Goal: Communication & Community: Connect with others

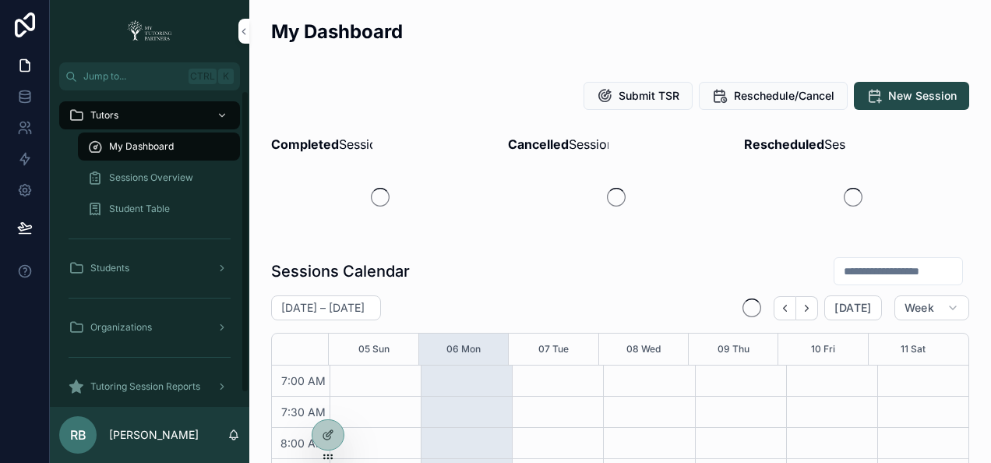
scroll to position [436, 0]
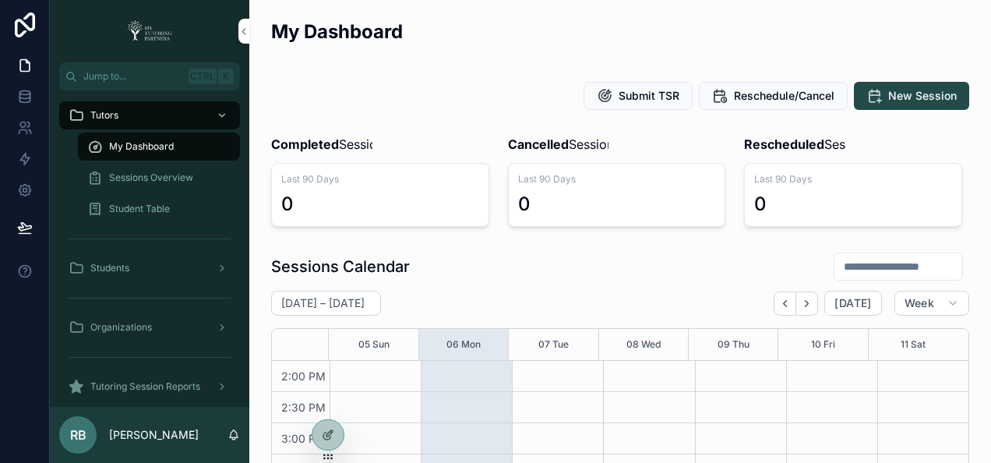
click at [0, 0] on icon at bounding box center [0, 0] width 0 height 0
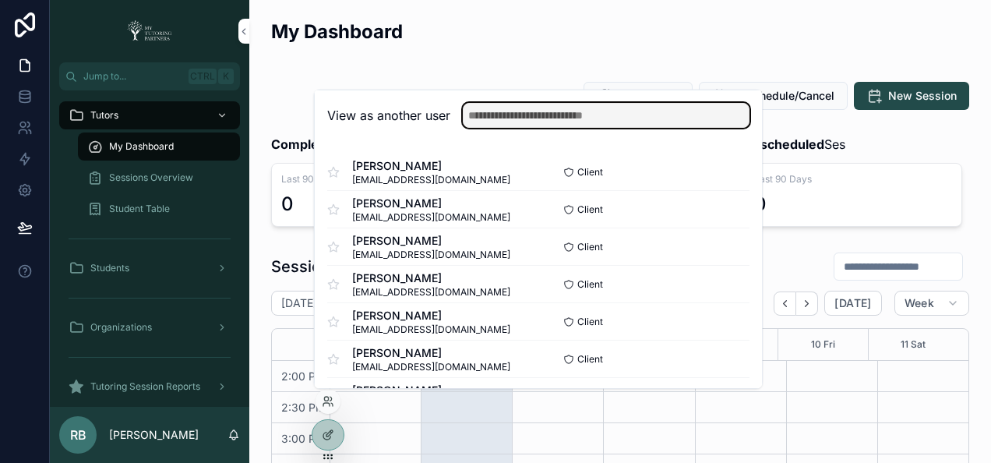
click at [614, 114] on input "text" at bounding box center [606, 115] width 287 height 25
drag, startPoint x: 614, startPoint y: 114, endPoint x: 614, endPoint y: 103, distance: 10.9
click at [614, 114] on input "text" at bounding box center [606, 115] width 287 height 25
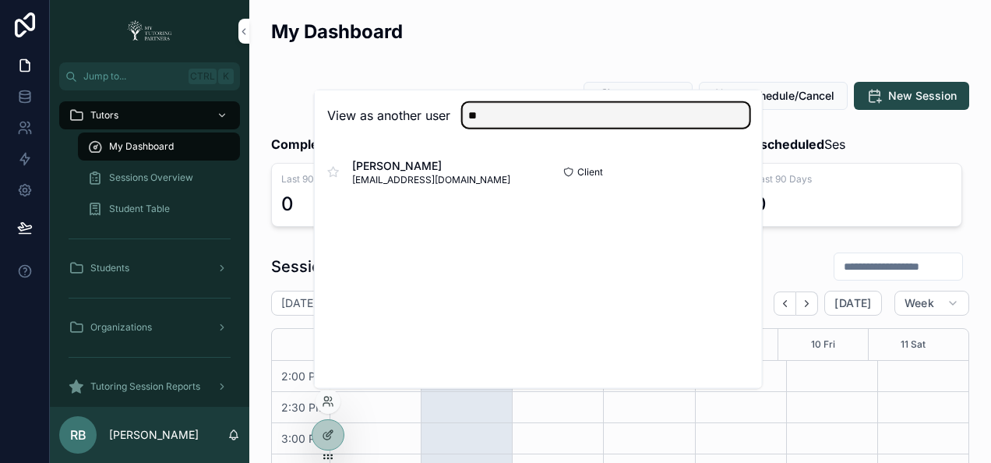
type input "*"
type input "*****"
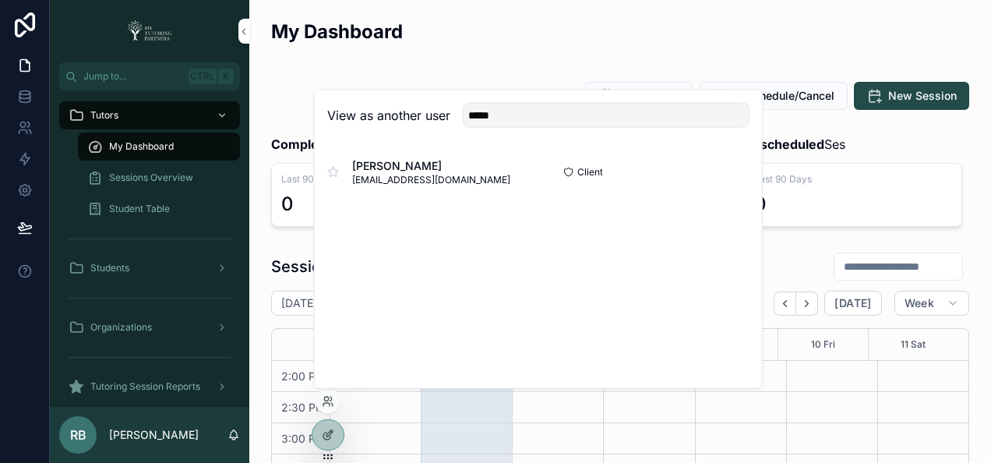
click at [0, 0] on button "Select" at bounding box center [0, 0] width 0 height 0
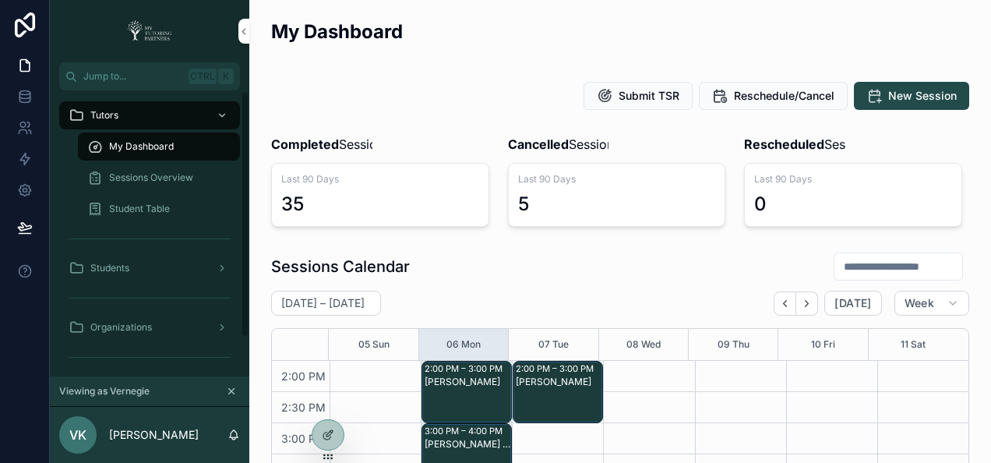
click at [147, 39] on img "scrollable content" at bounding box center [149, 31] width 55 height 25
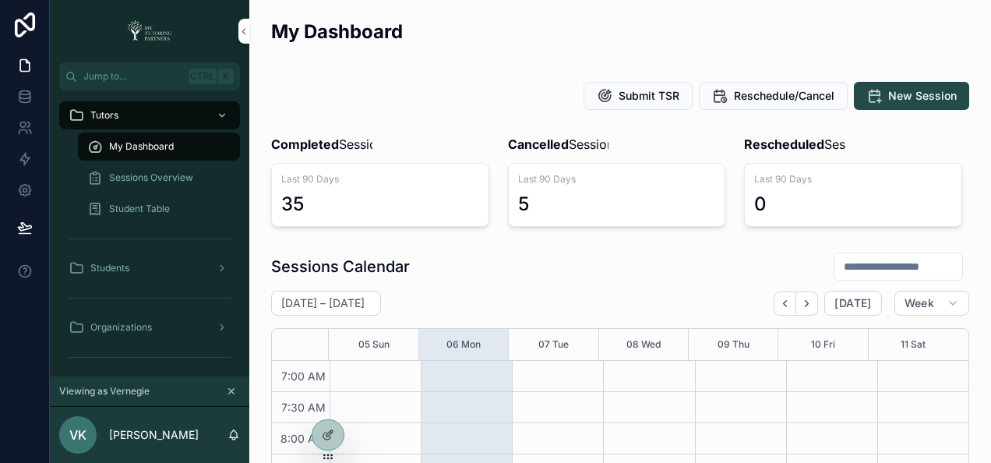
scroll to position [436, 0]
